Goal: Use online tool/utility: Utilize a website feature to perform a specific function

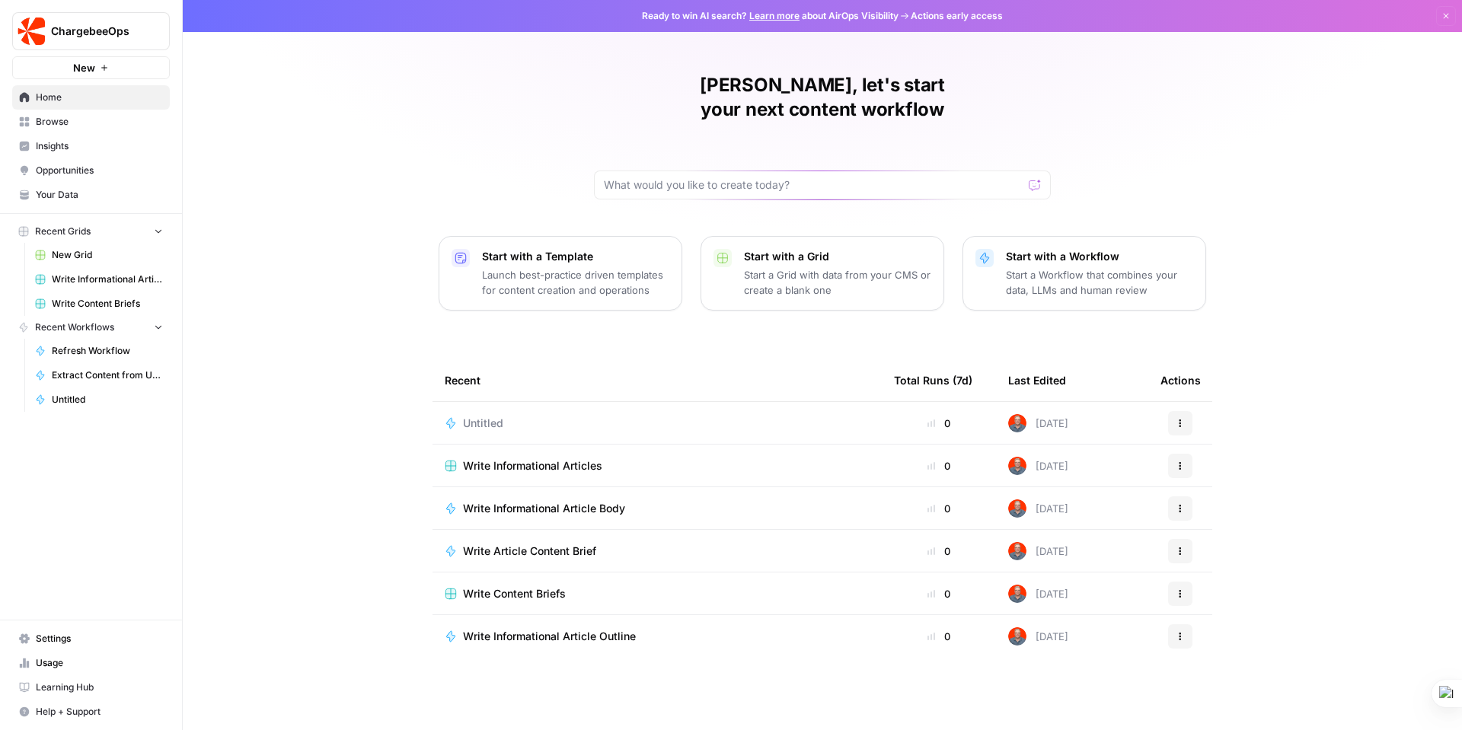
click at [94, 192] on span "Your Data" at bounding box center [99, 195] width 127 height 14
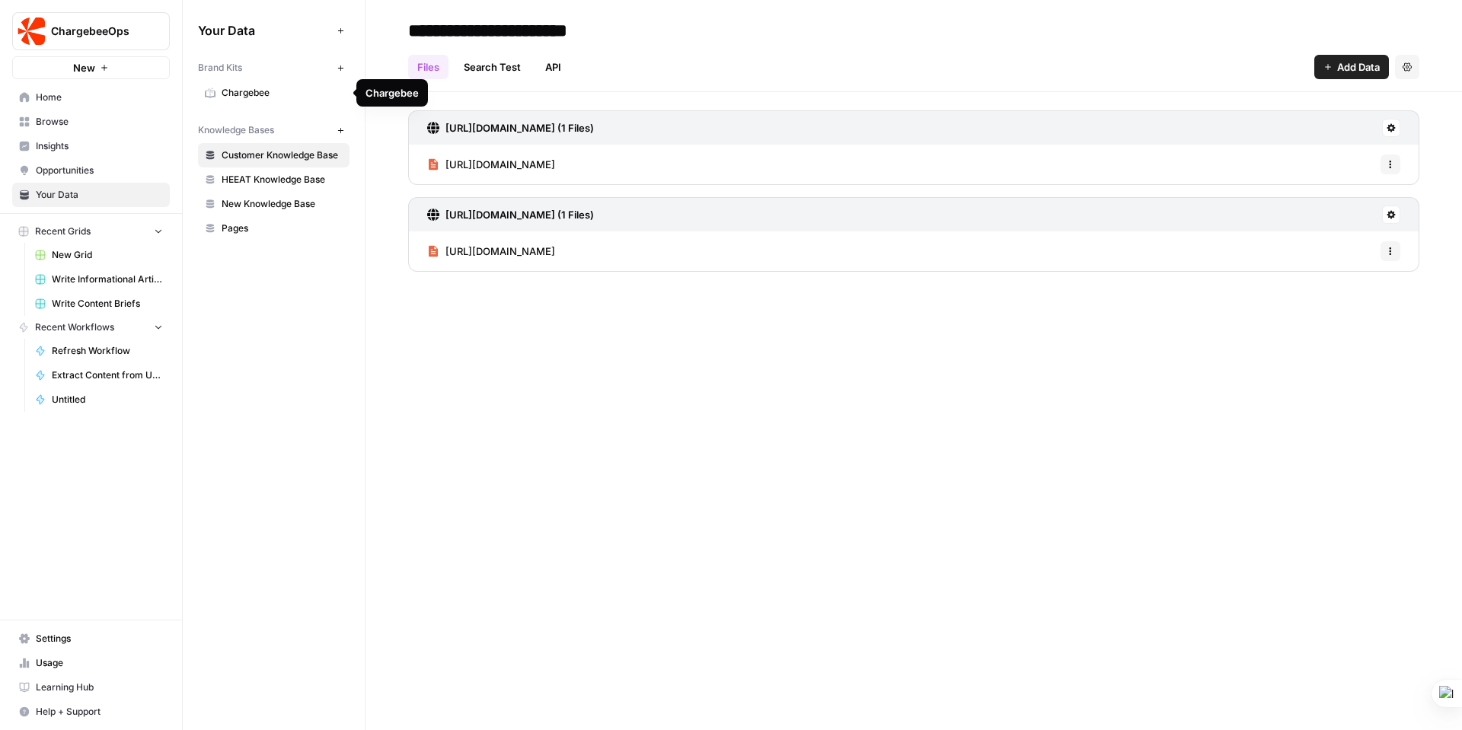
click at [261, 91] on span "Chargebee" at bounding box center [282, 93] width 121 height 14
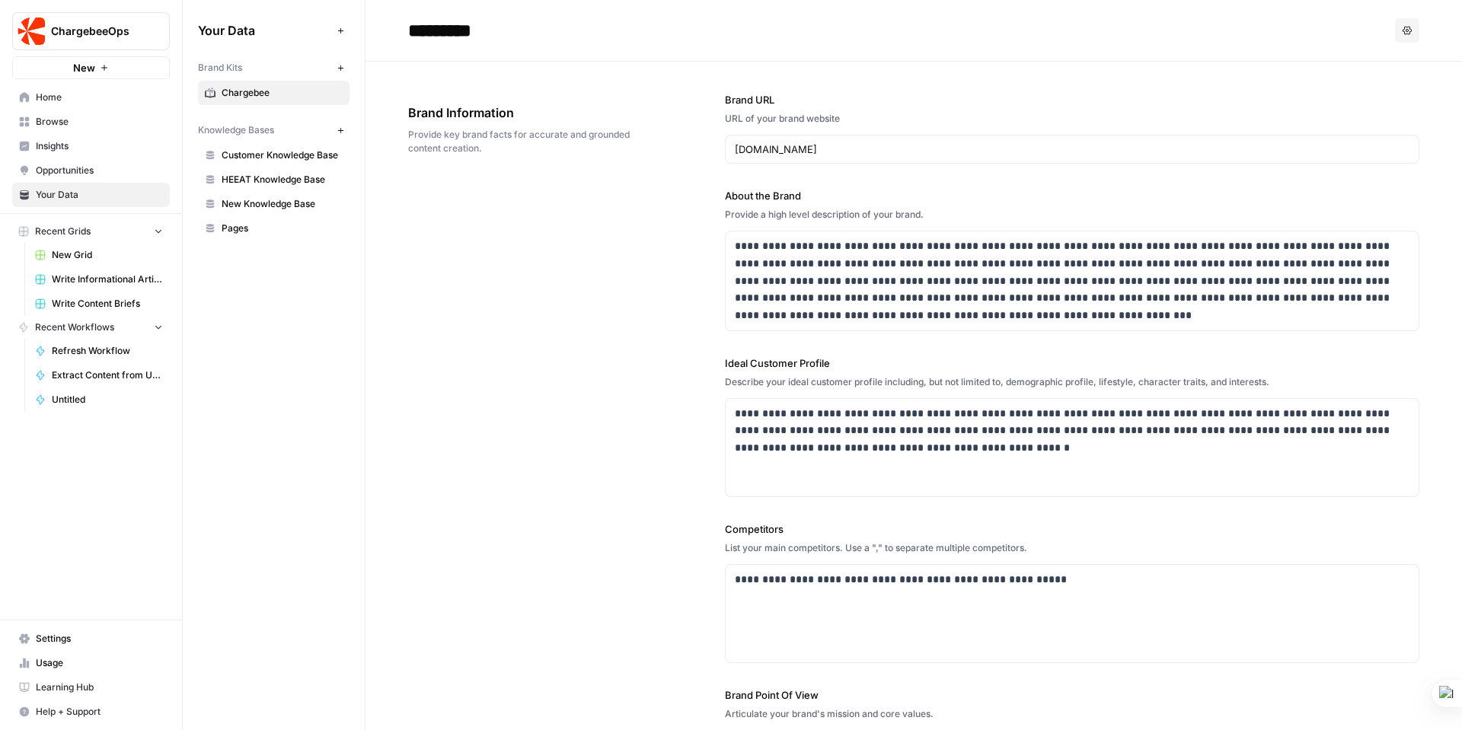
click at [52, 121] on span "Browse" at bounding box center [99, 122] width 127 height 14
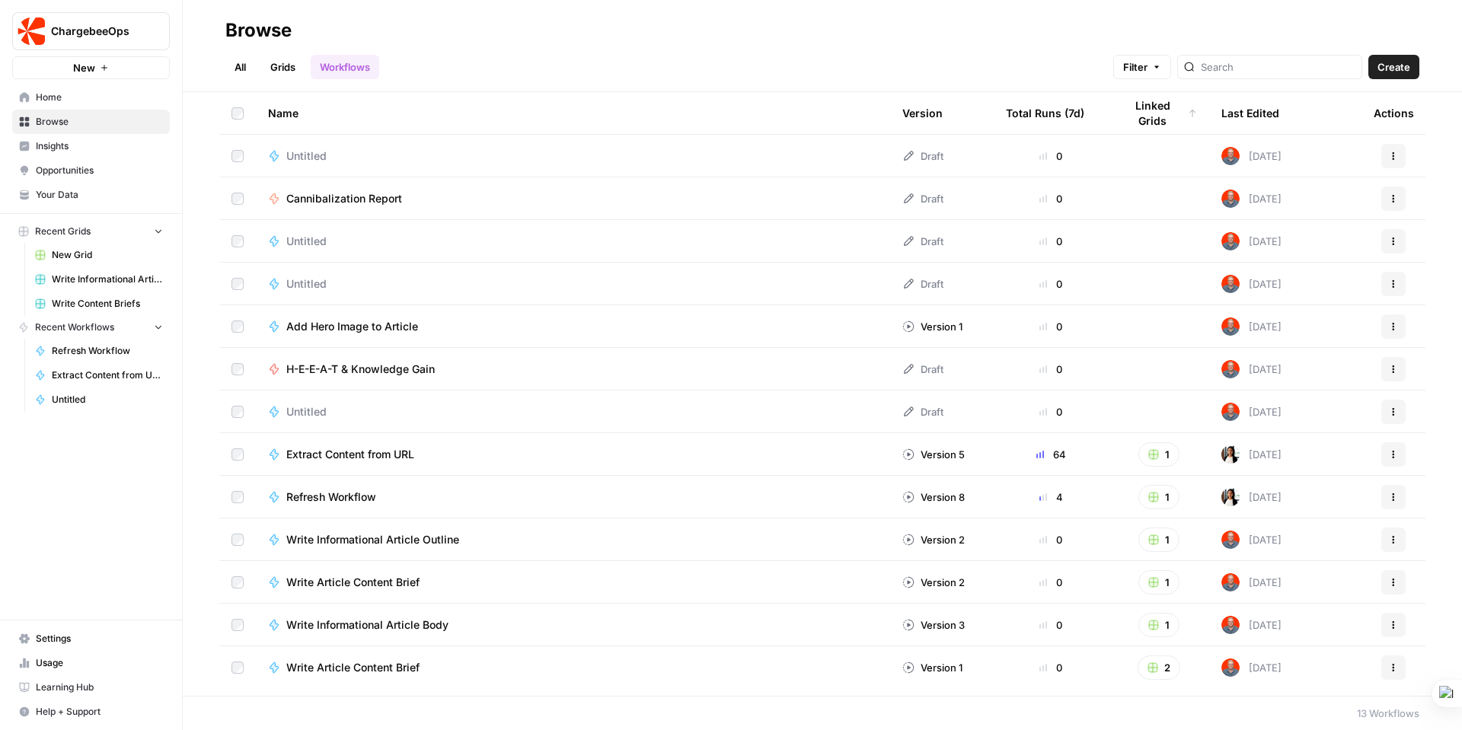
click at [286, 72] on link "Grids" at bounding box center [282, 67] width 43 height 24
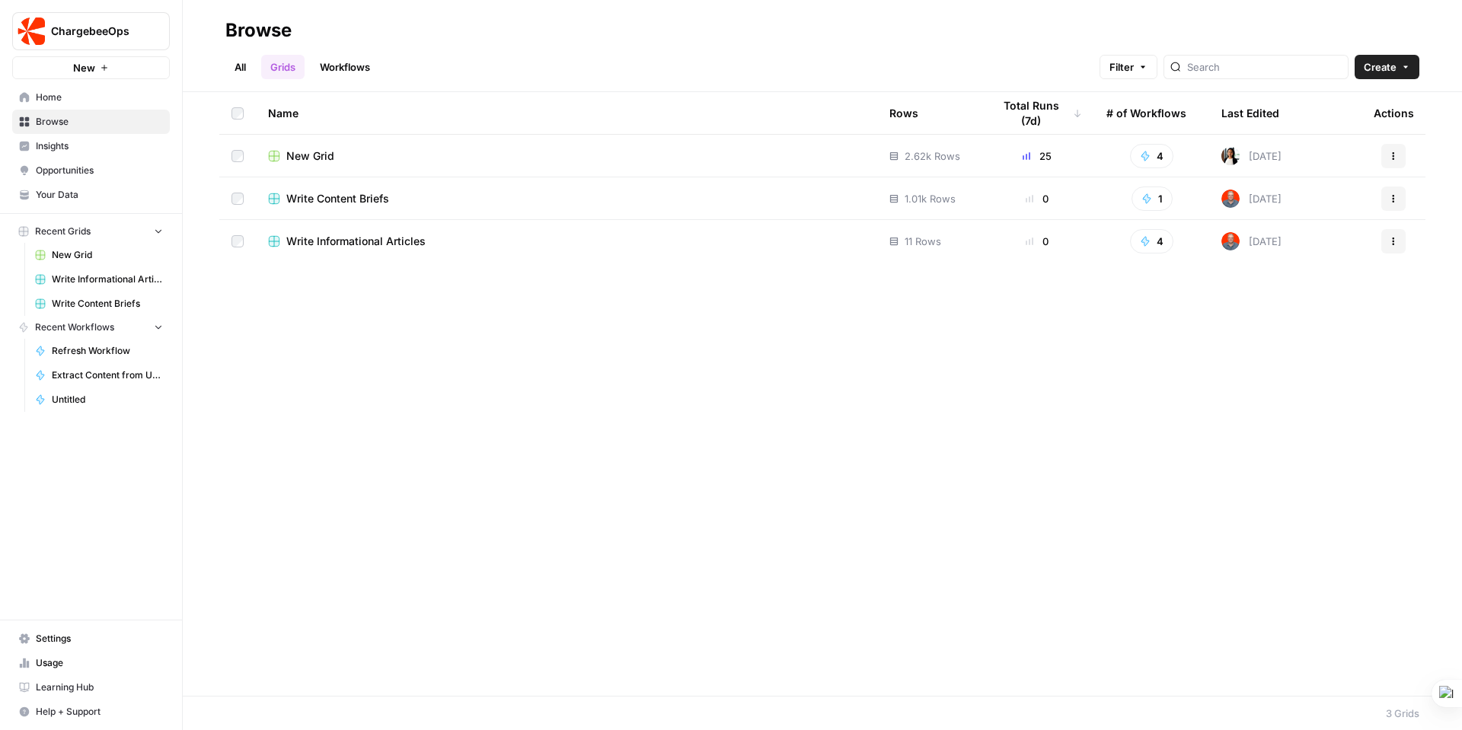
click at [360, 63] on link "Workflows" at bounding box center [345, 67] width 69 height 24
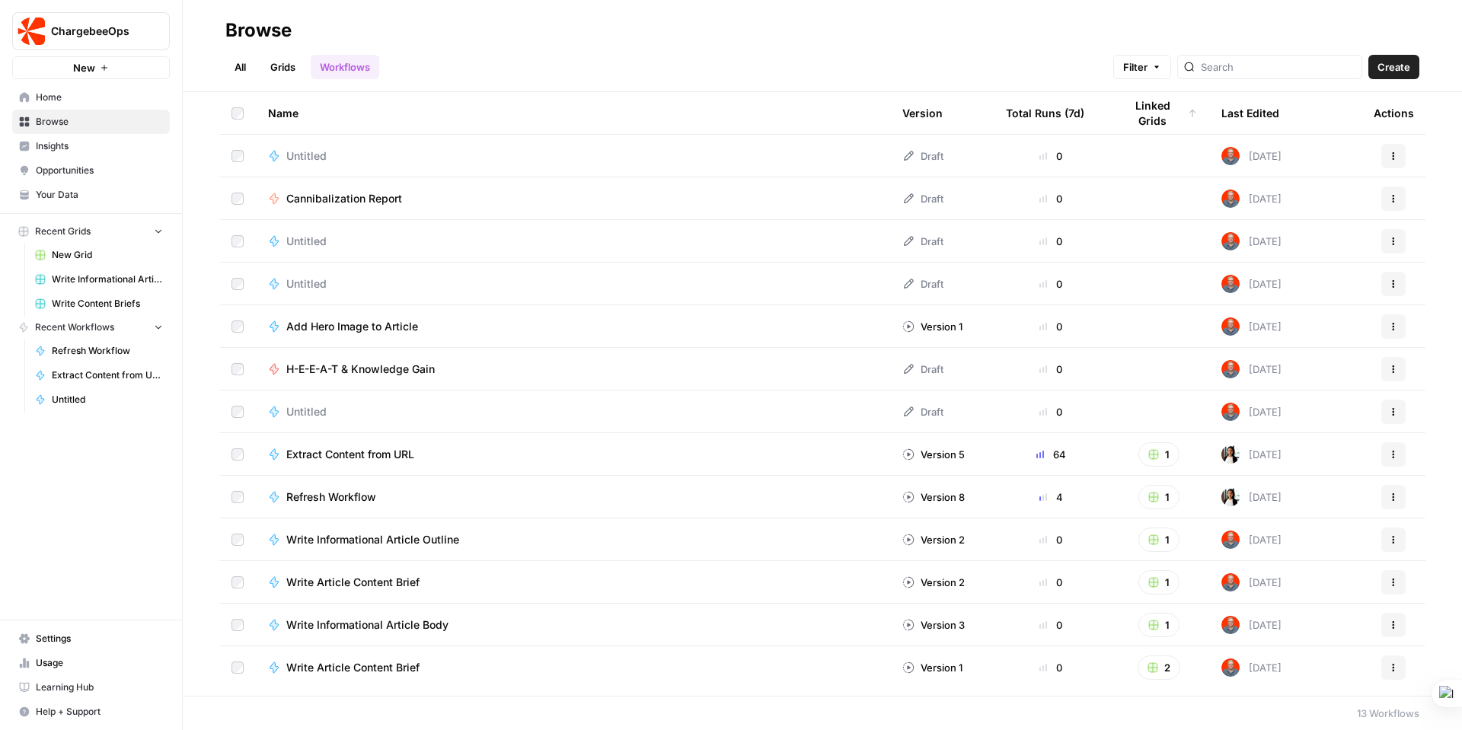
click at [279, 63] on link "Grids" at bounding box center [282, 67] width 43 height 24
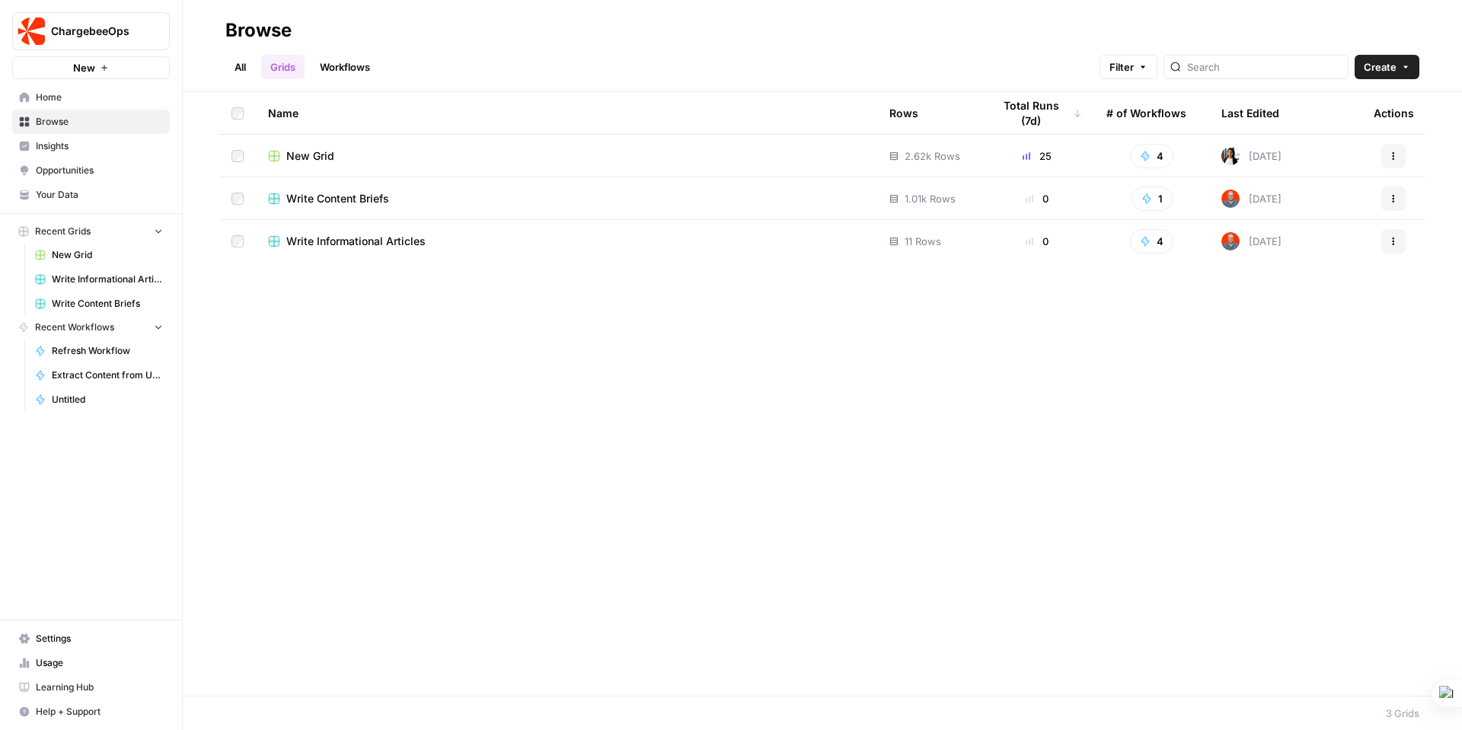
click at [319, 154] on span "New Grid" at bounding box center [310, 156] width 48 height 15
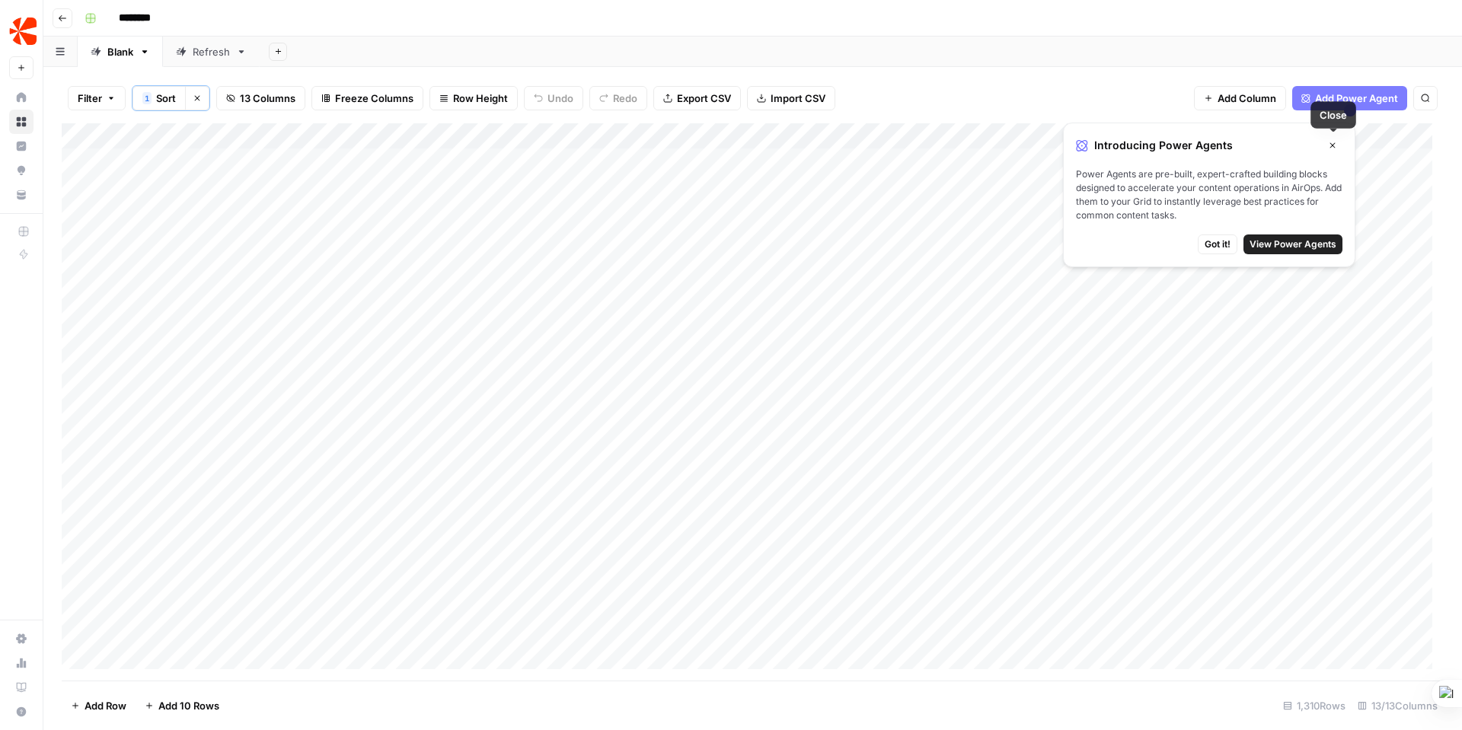
click at [1338, 142] on button "Close" at bounding box center [1333, 146] width 20 height 20
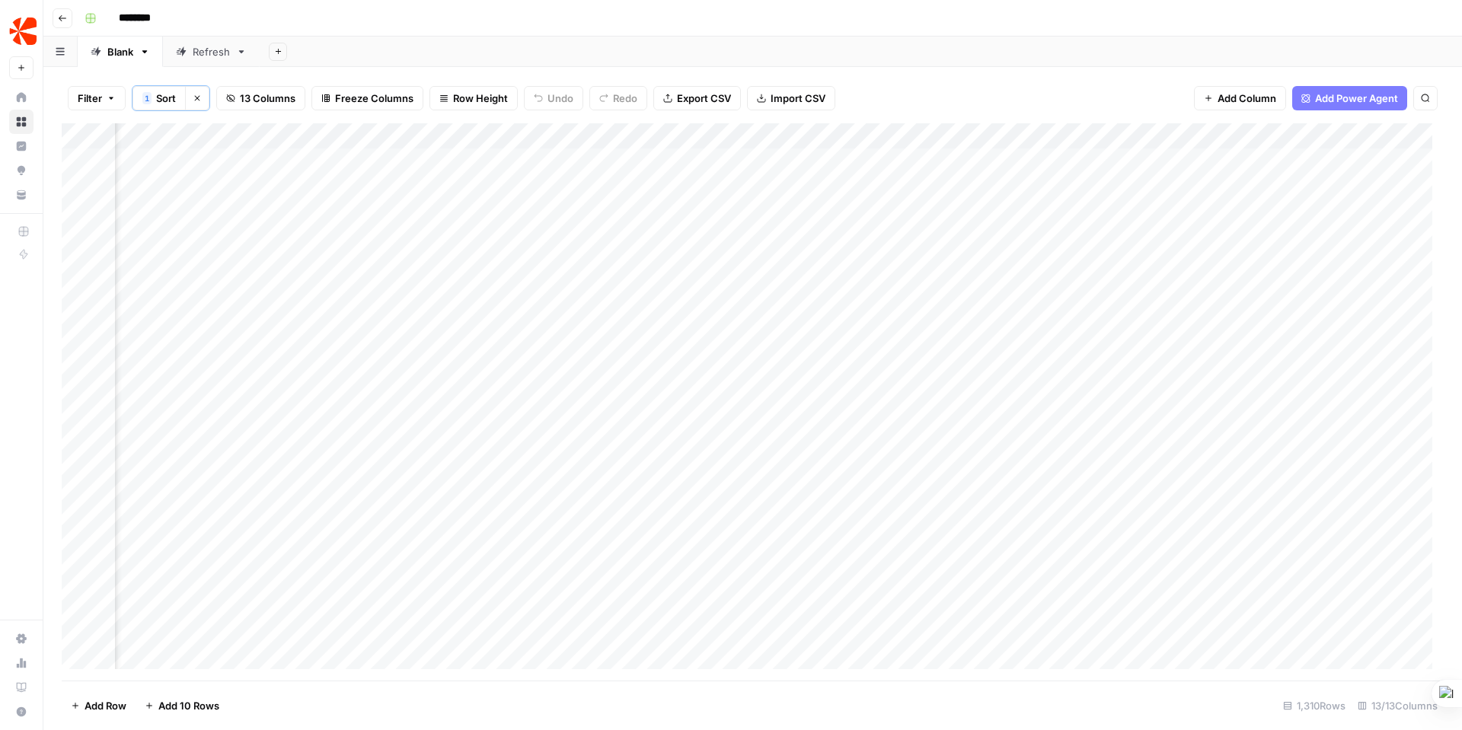
scroll to position [0, 812]
click at [1354, 97] on span "Add Power Agent" at bounding box center [1356, 98] width 83 height 15
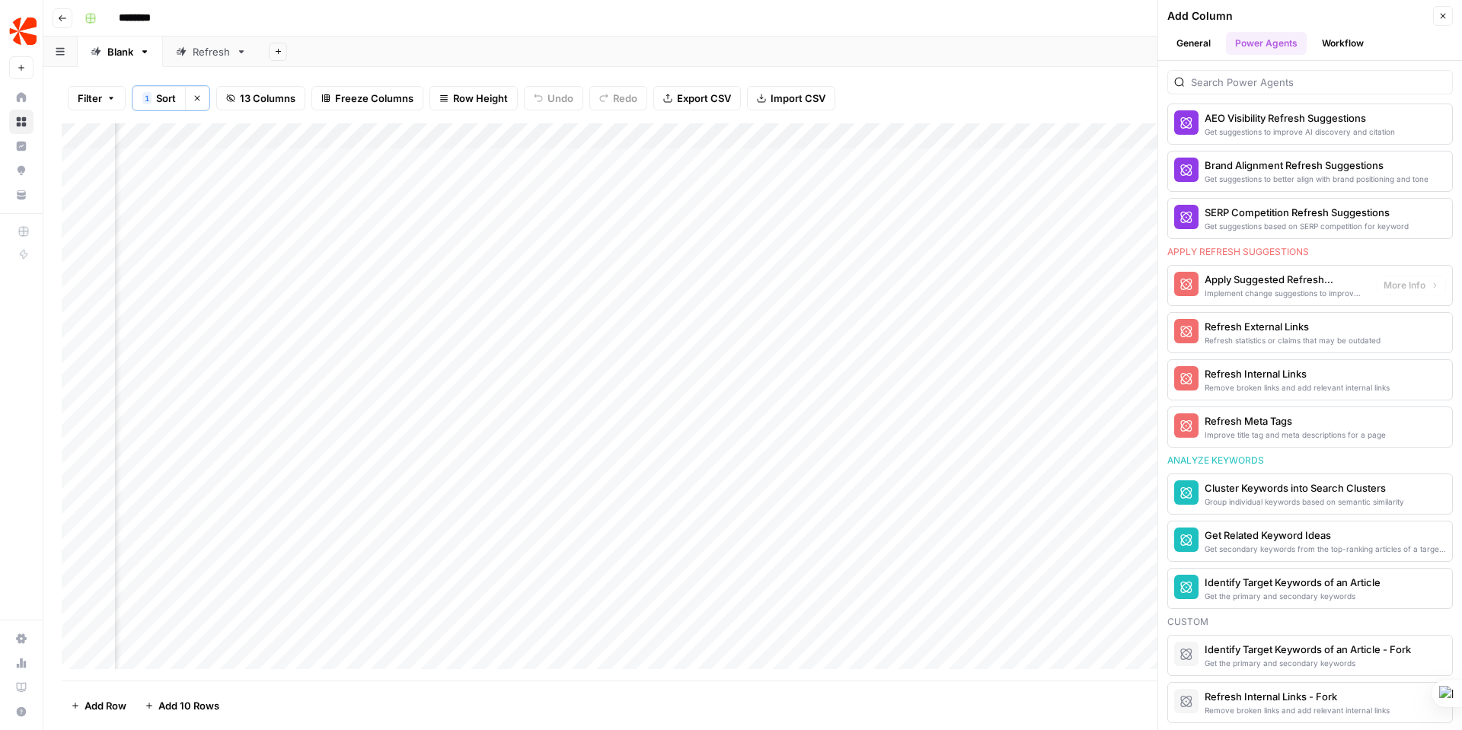
scroll to position [814, 0]
click at [1354, 34] on button "Workflow" at bounding box center [1343, 43] width 60 height 23
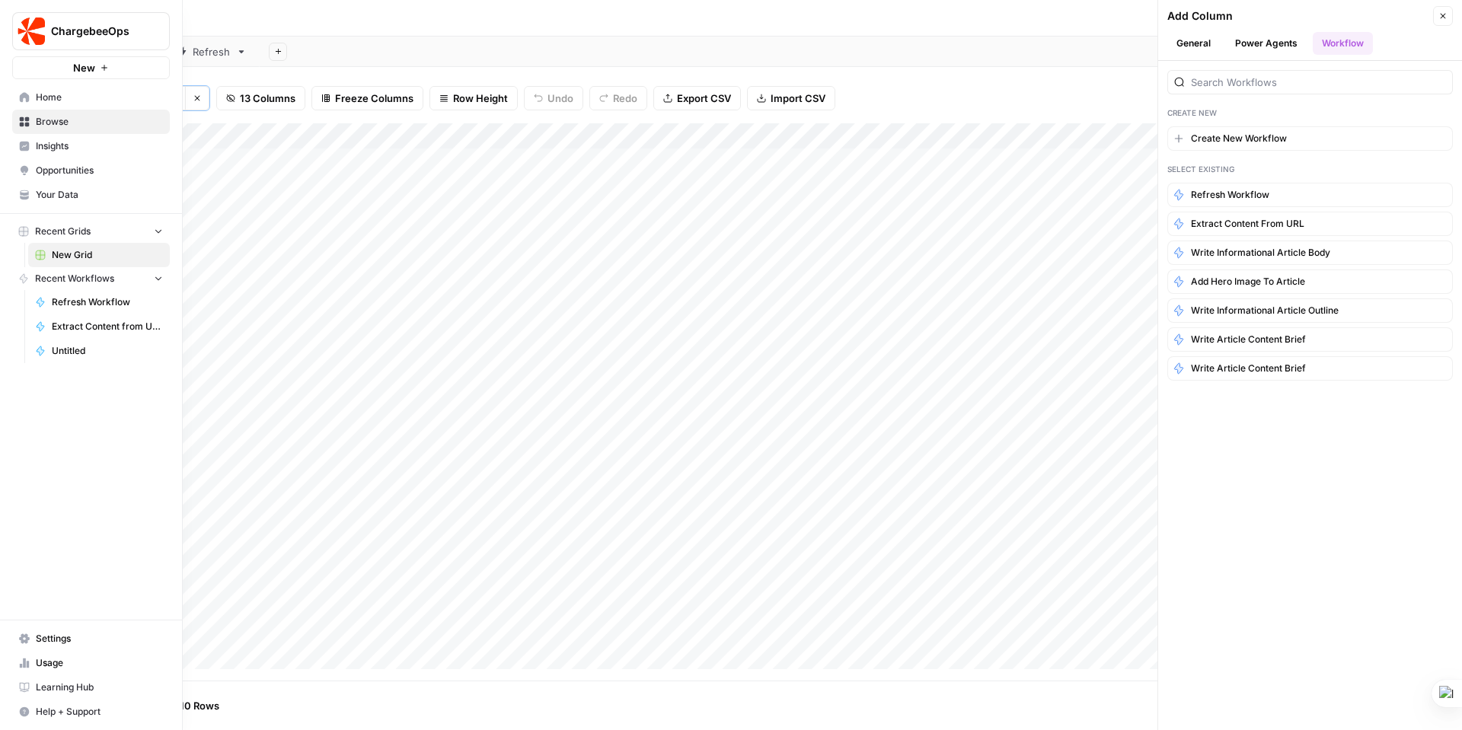
click at [46, 95] on span "Home" at bounding box center [99, 98] width 127 height 14
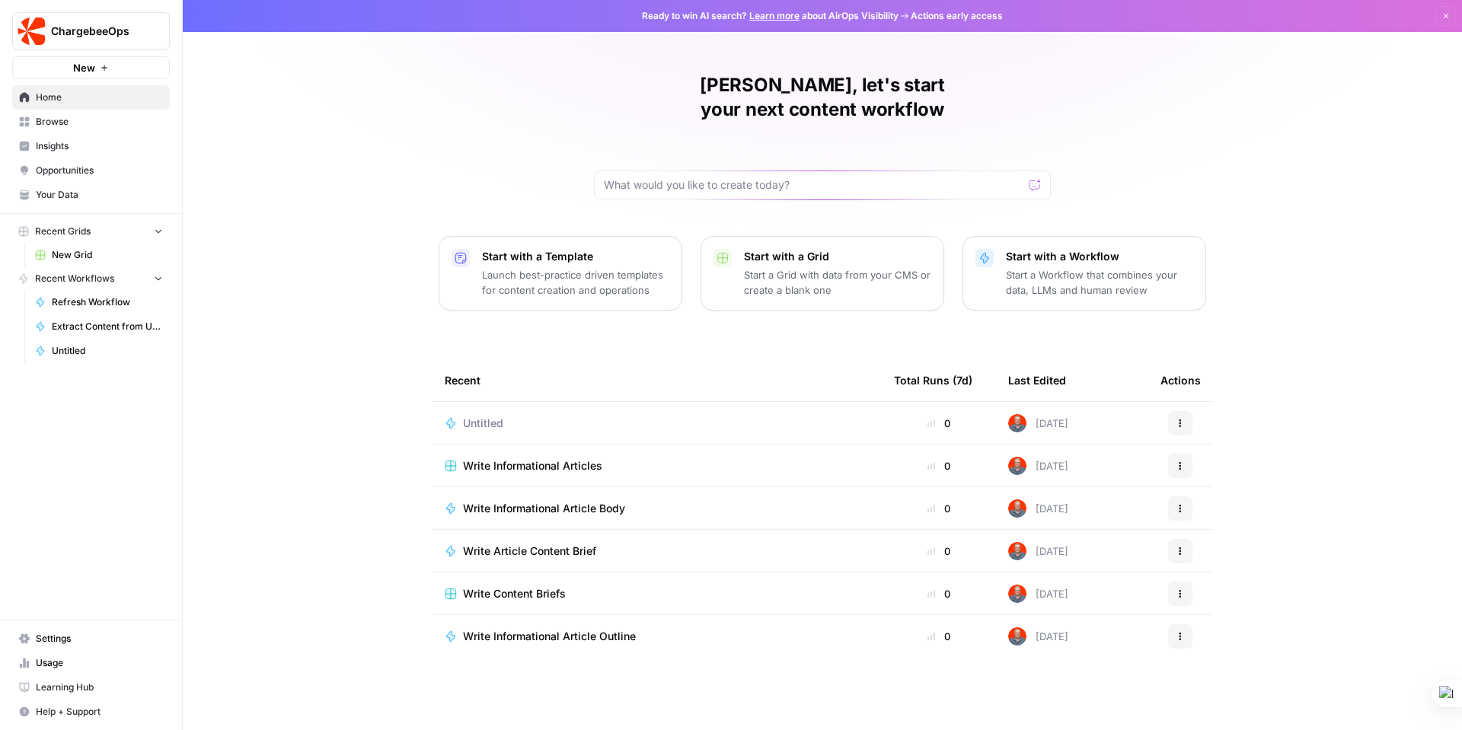
click at [548, 544] on span "Write Article Content Brief" at bounding box center [529, 551] width 133 height 15
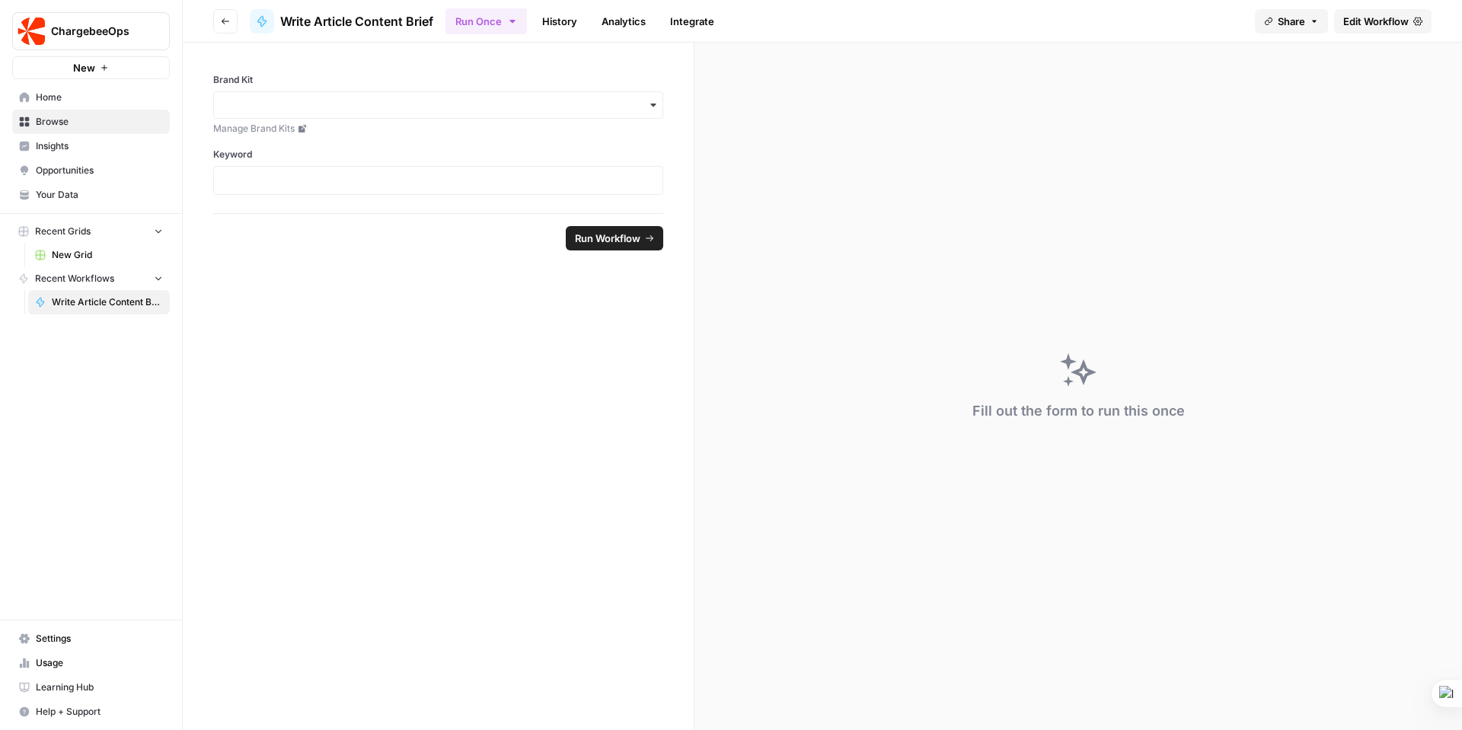
click at [574, 13] on link "History" at bounding box center [559, 21] width 53 height 24
